Goal: Find specific page/section

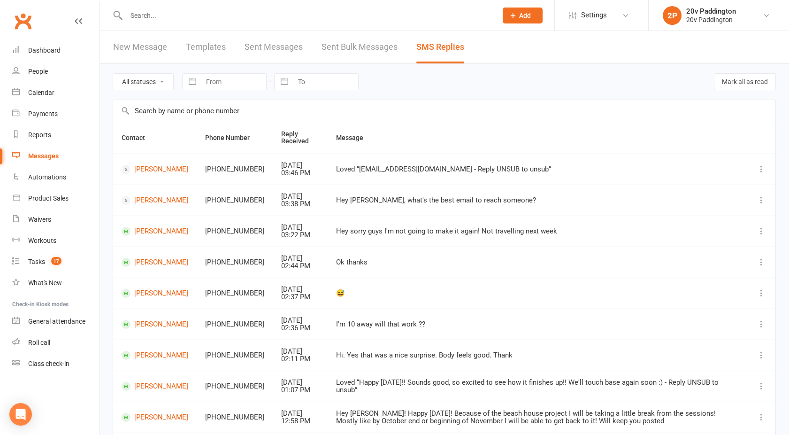
click at [40, 155] on div "Messages" at bounding box center [43, 156] width 31 height 8
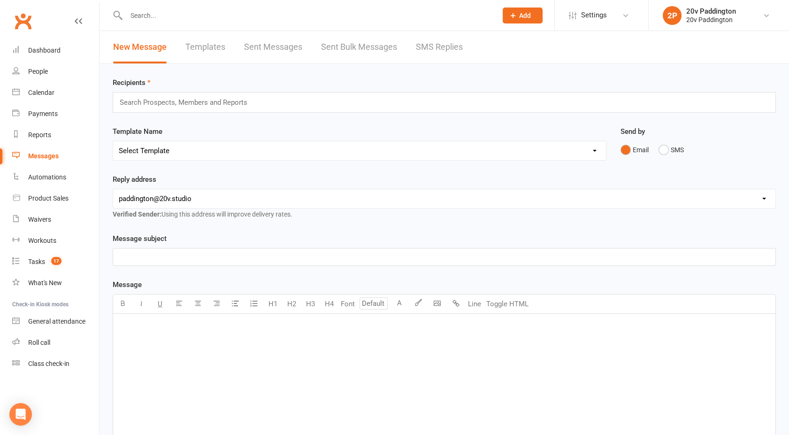
click at [437, 64] on div "Recipients Search Prospects, Members and Reports Template Name Select Template …" at bounding box center [445, 330] width 690 height 532
click at [432, 48] on link "SMS Replies" at bounding box center [439, 47] width 47 height 32
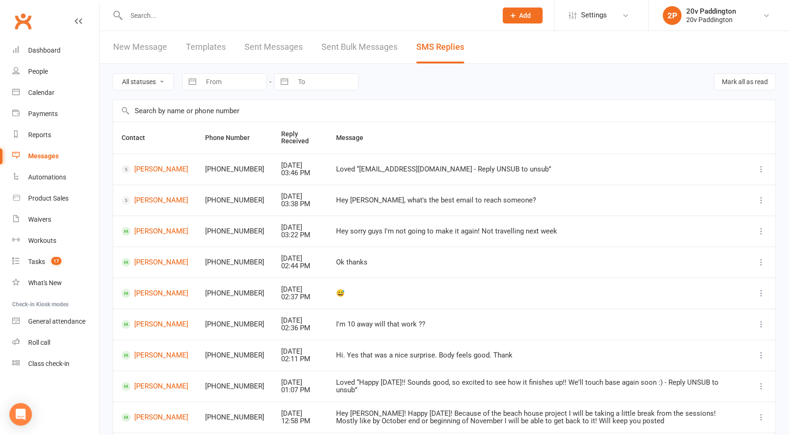
click at [51, 158] on div "Messages" at bounding box center [43, 156] width 31 height 8
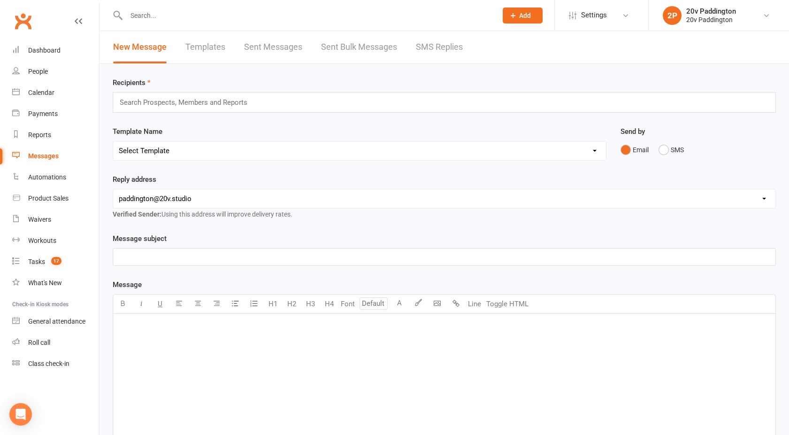
click at [455, 40] on link "SMS Replies" at bounding box center [439, 47] width 47 height 32
